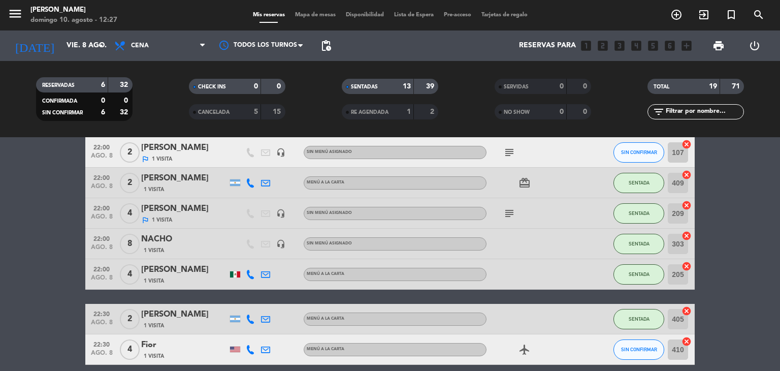
scroll to position [412, 0]
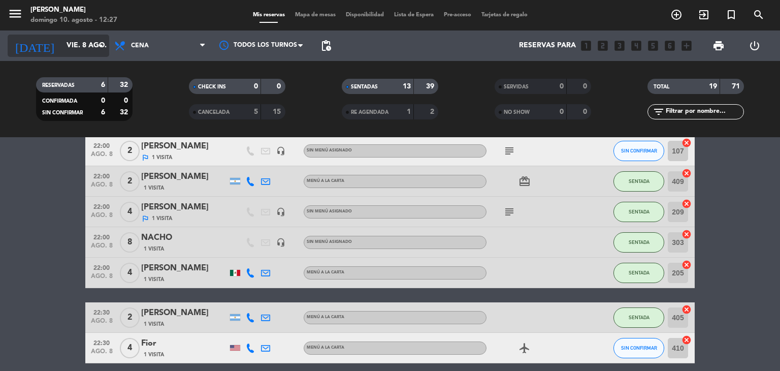
click at [89, 52] on input "vie. 8 ago." at bounding box center [109, 46] width 97 height 18
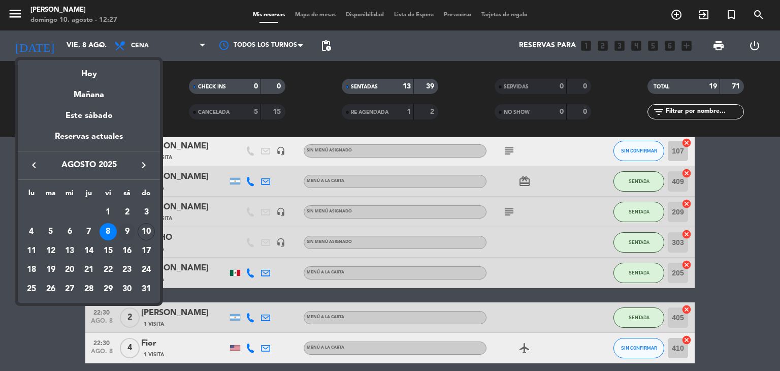
click at [124, 229] on div "9" at bounding box center [126, 231] width 17 height 17
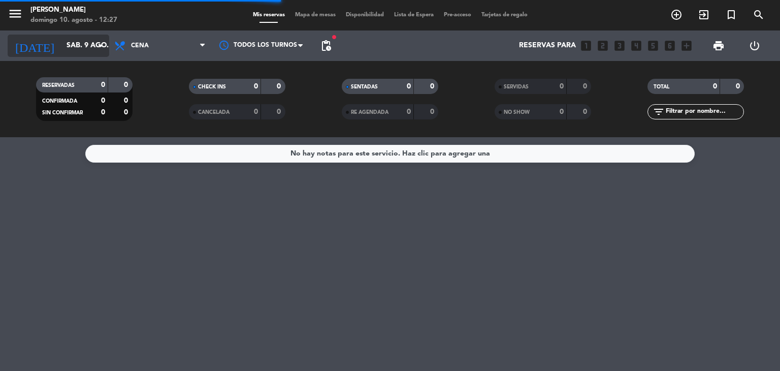
scroll to position [0, 0]
click at [63, 41] on input "sáb. 9 ago." at bounding box center [109, 46] width 97 height 18
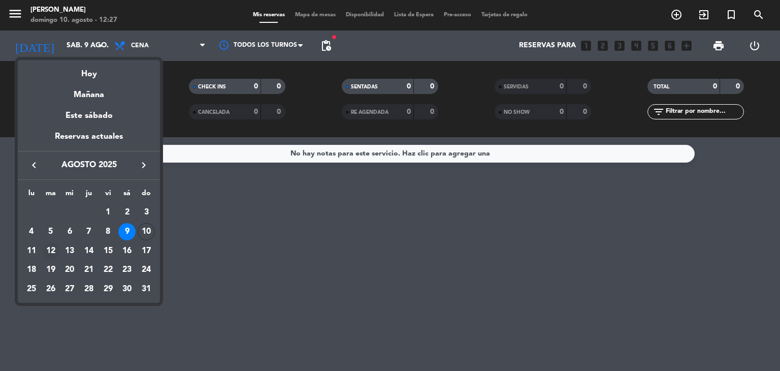
click at [53, 253] on div "12" at bounding box center [50, 250] width 17 height 17
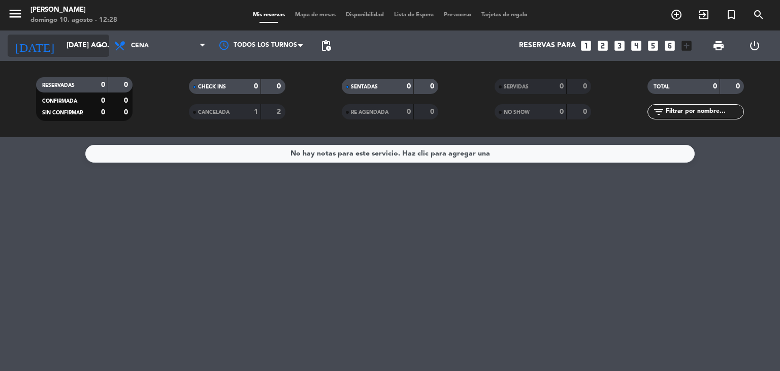
click at [61, 53] on input "[DATE] ago." at bounding box center [109, 46] width 97 height 18
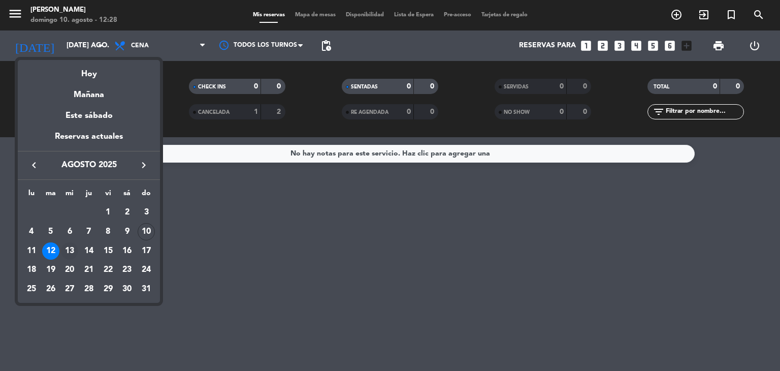
click at [69, 250] on div "13" at bounding box center [69, 250] width 17 height 17
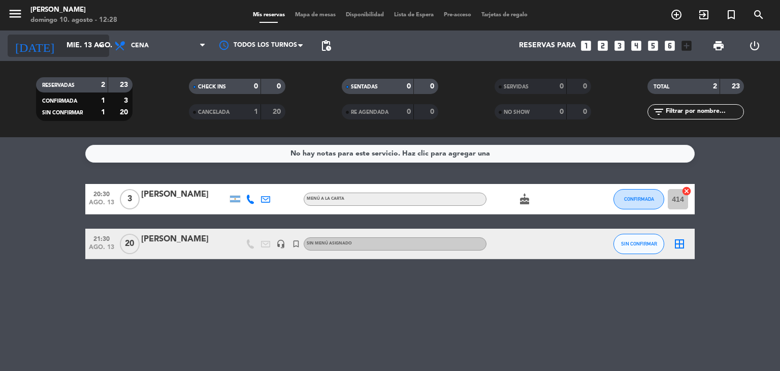
click at [80, 46] on input "mié. 13 ago." at bounding box center [109, 46] width 97 height 18
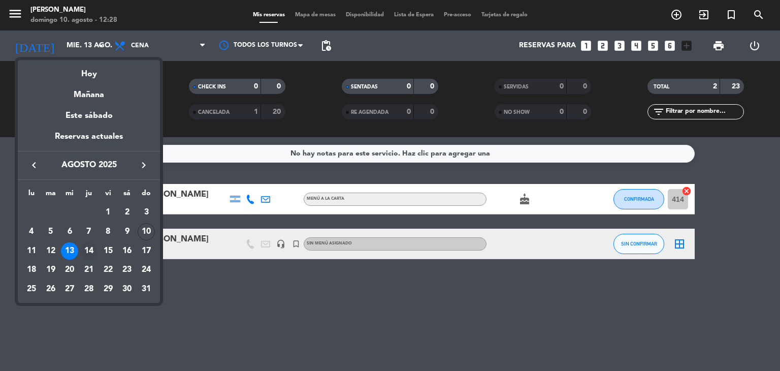
click at [93, 249] on div "14" at bounding box center [88, 250] width 17 height 17
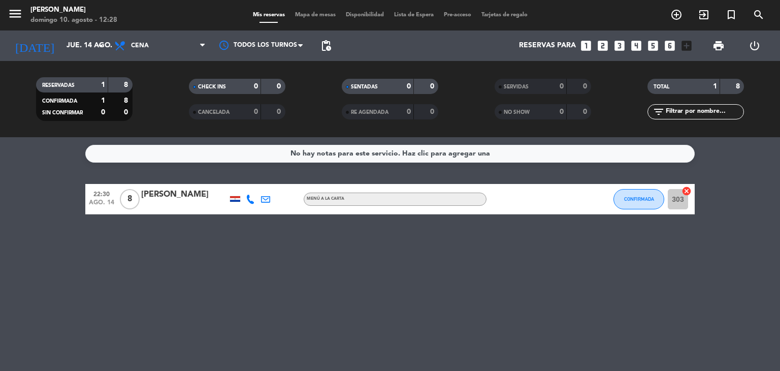
click at [94, 61] on div "RESERVADAS 1 8 CONFIRMADA 1 8 SIN CONFIRMAR 0 0 CHECK INS 0 0 CANCELADA 0 0 SEN…" at bounding box center [390, 99] width 780 height 76
click at [93, 55] on div "[DATE] jue. 14 ago. arrow_drop_down" at bounding box center [59, 46] width 102 height 22
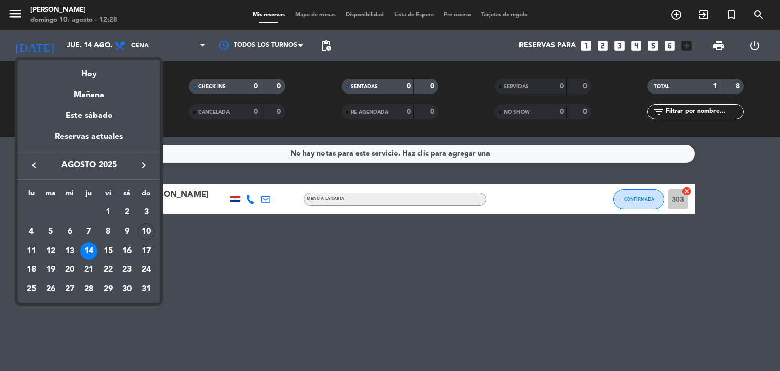
click at [79, 251] on td "14" at bounding box center [88, 250] width 19 height 19
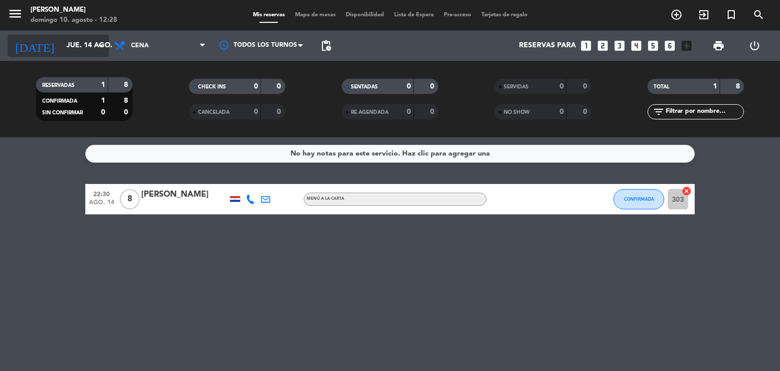
click at [79, 51] on input "jue. 14 ago." at bounding box center [109, 46] width 97 height 18
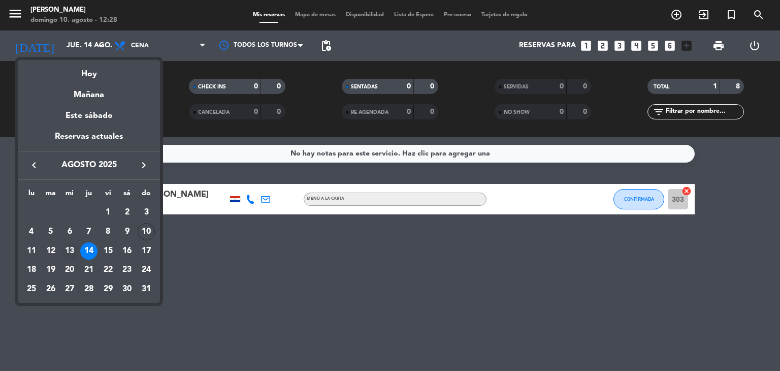
click at [67, 249] on div "13" at bounding box center [69, 250] width 17 height 17
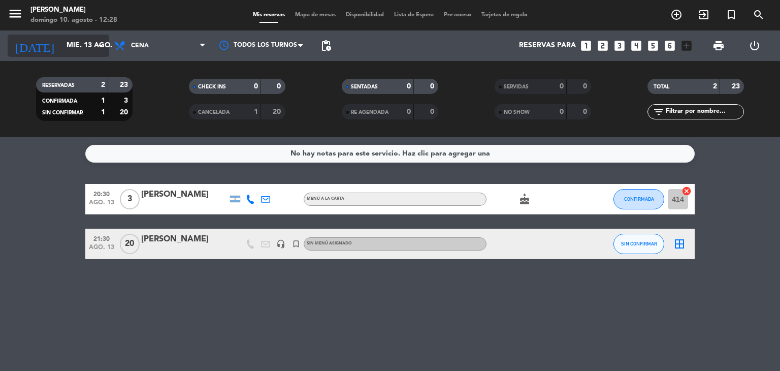
click at [87, 41] on input "mié. 13 ago." at bounding box center [109, 46] width 97 height 18
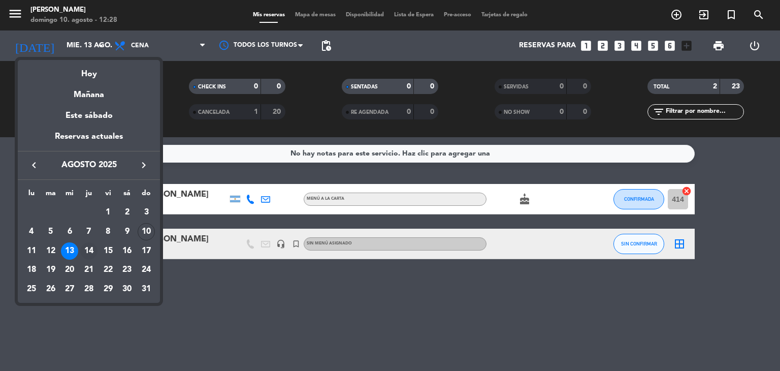
click at [88, 246] on div "14" at bounding box center [88, 250] width 17 height 17
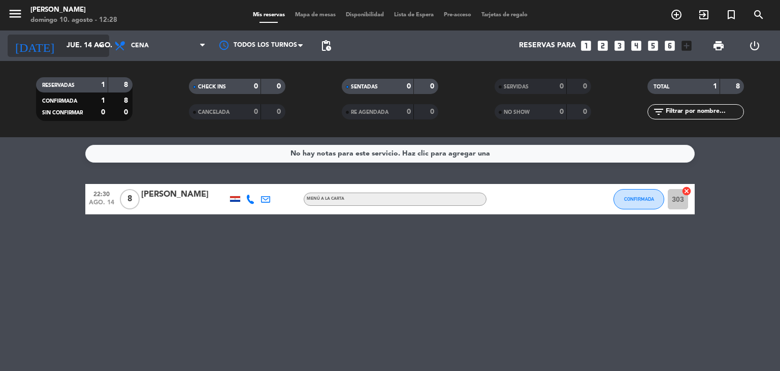
click at [78, 44] on input "jue. 14 ago." at bounding box center [109, 46] width 97 height 18
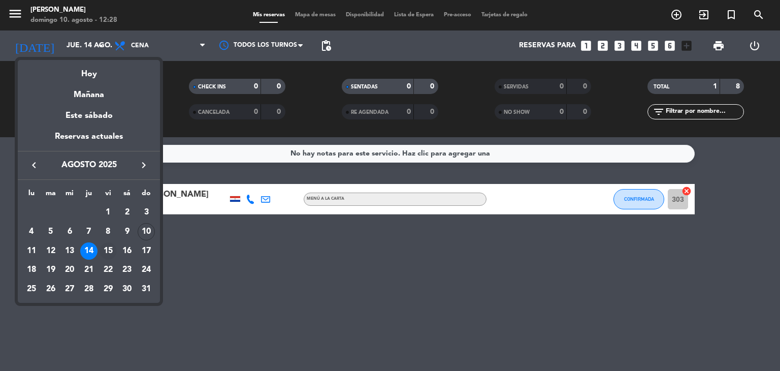
click at [110, 254] on div "15" at bounding box center [108, 250] width 17 height 17
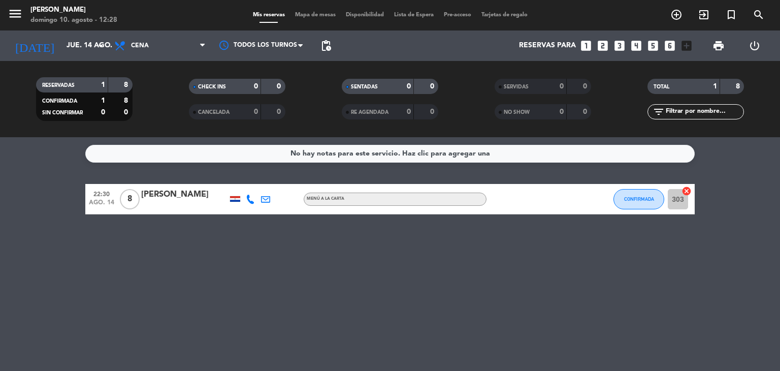
type input "vie. 15 ago."
